Goal: Task Accomplishment & Management: Manage account settings

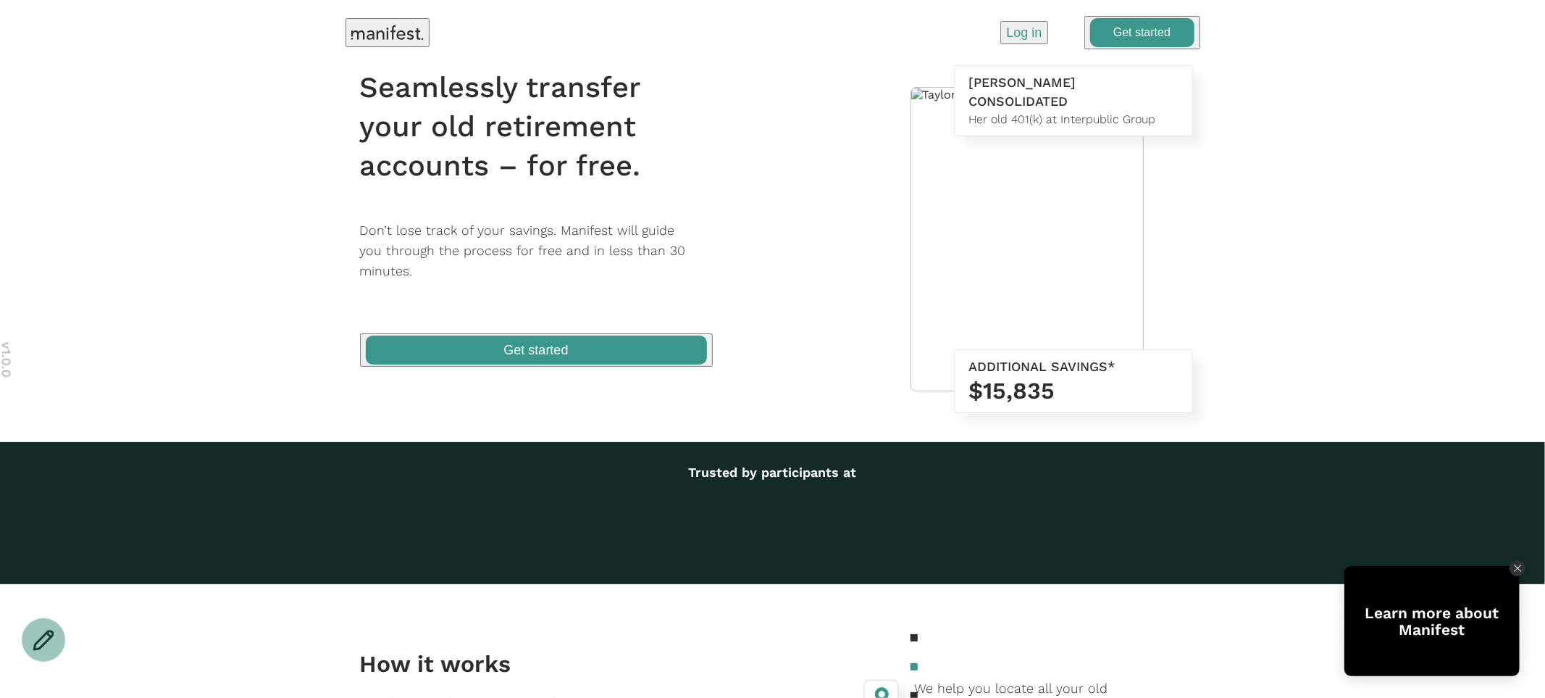
click at [1020, 27] on p "Log in" at bounding box center [1024, 32] width 36 height 19
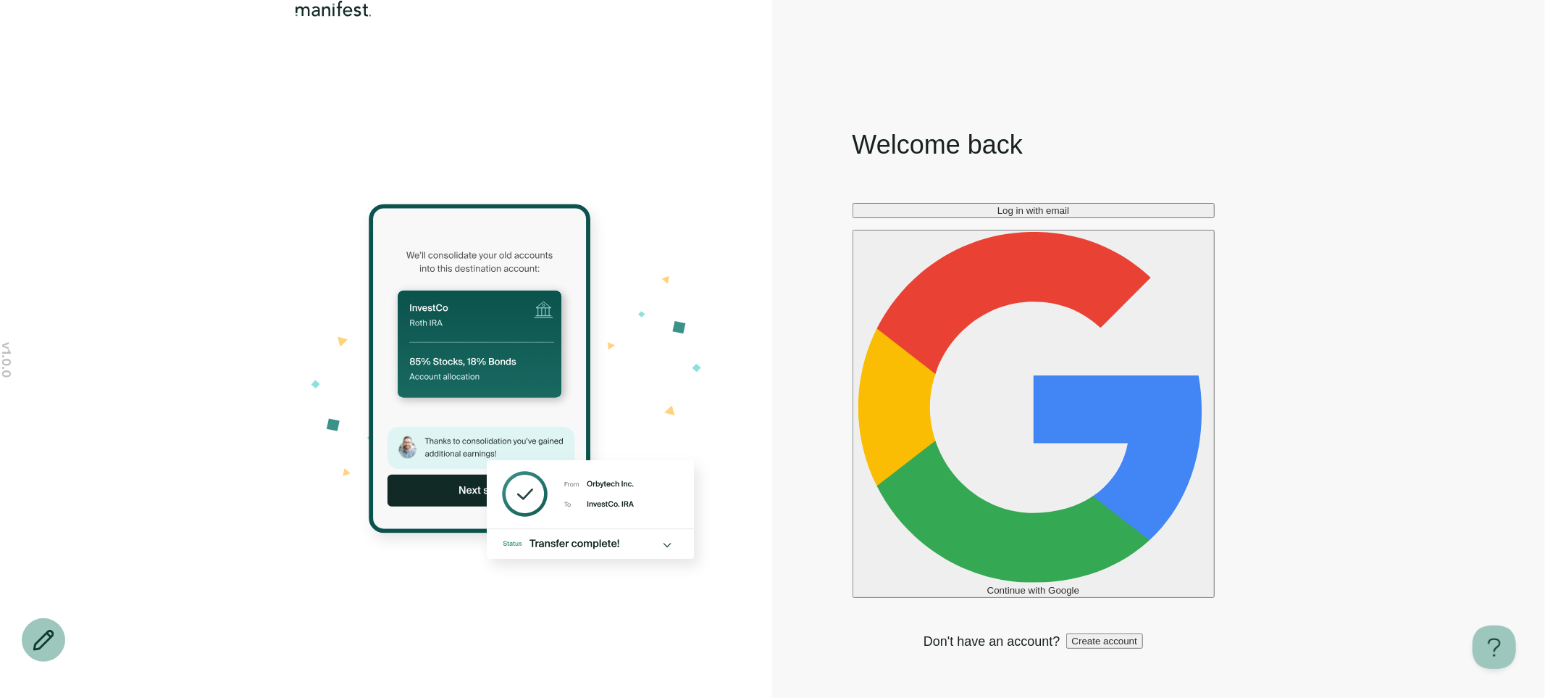
click at [1030, 216] on span "Log in with email" at bounding box center [1034, 210] width 72 height 11
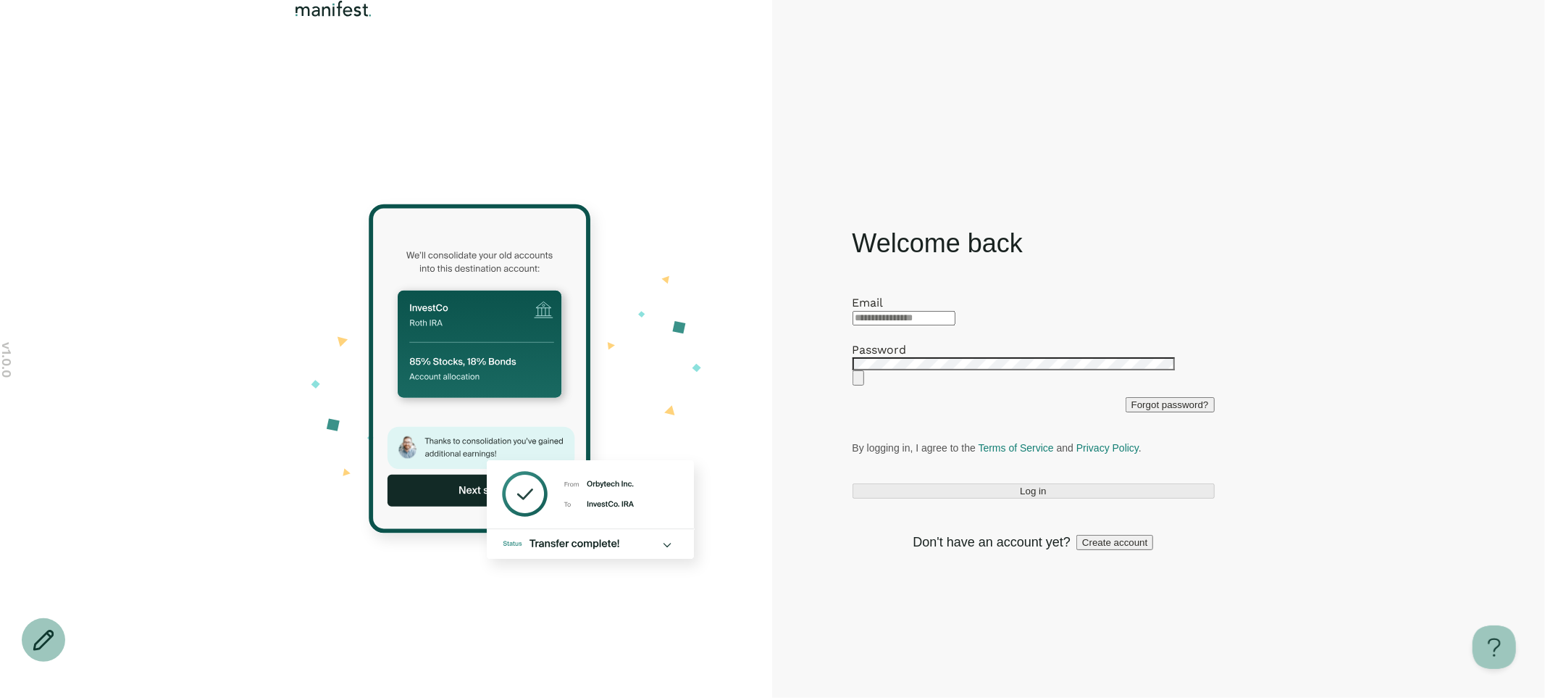
type input "**********"
click at [966, 498] on button "Log in" at bounding box center [1034, 490] width 362 height 15
